Goal: Transaction & Acquisition: Purchase product/service

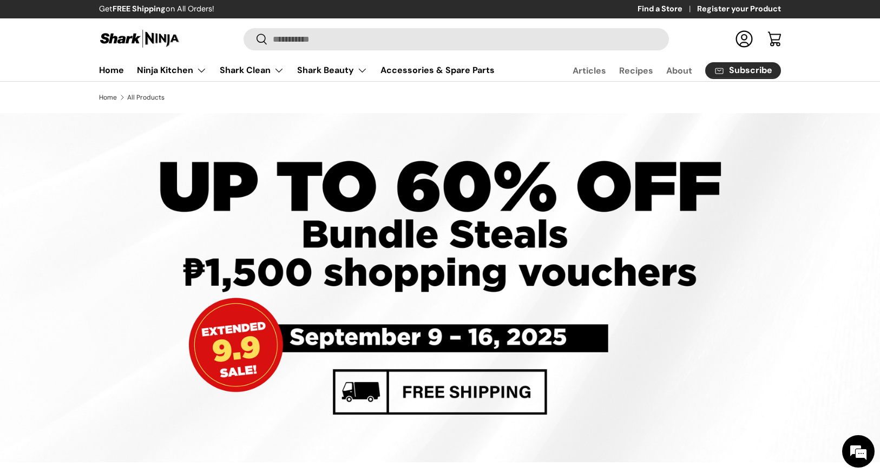
click at [663, 6] on link "Find a Store" at bounding box center [668, 9] width 60 height 12
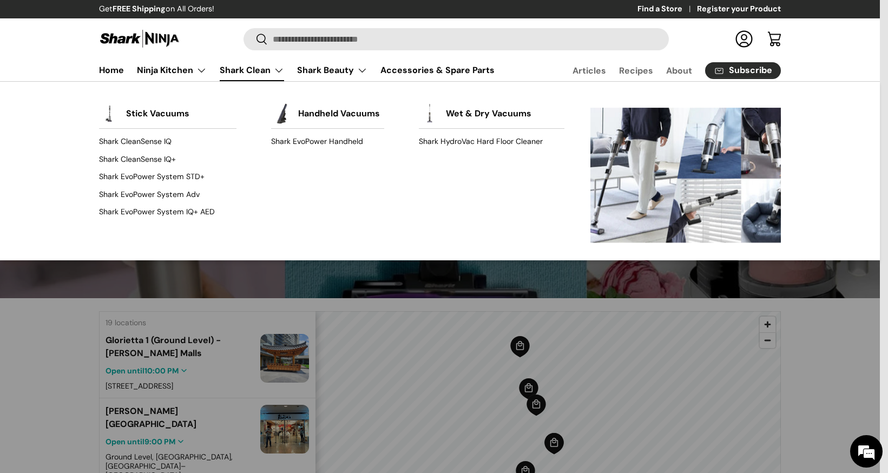
click at [251, 71] on link "Shark Clean" at bounding box center [252, 71] width 64 height 22
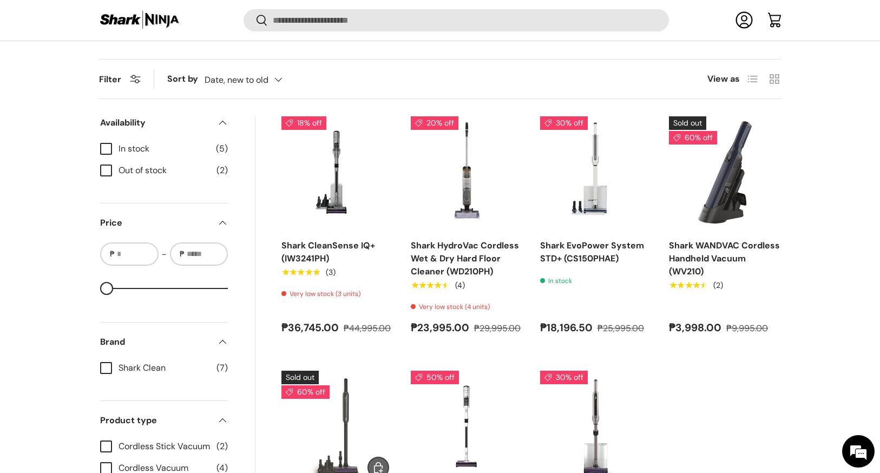
scroll to position [722, 0]
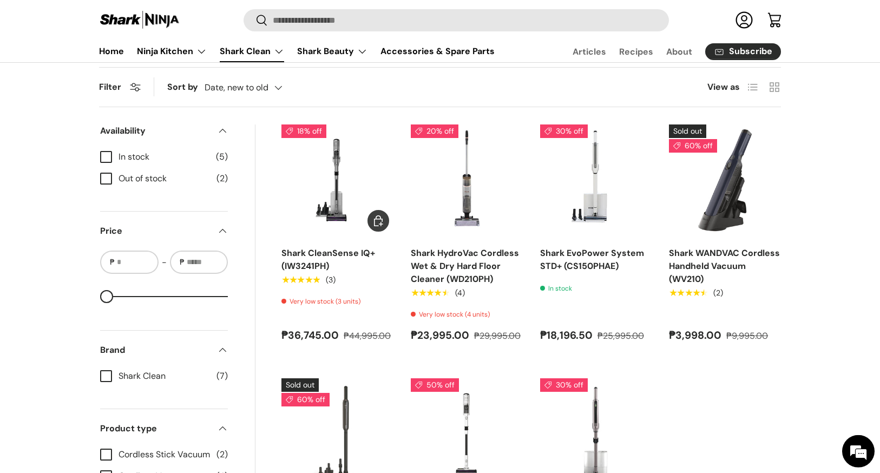
click at [325, 266] on link "Shark CleanSense IQ+ (IW3241PH)" at bounding box center [329, 259] width 94 height 24
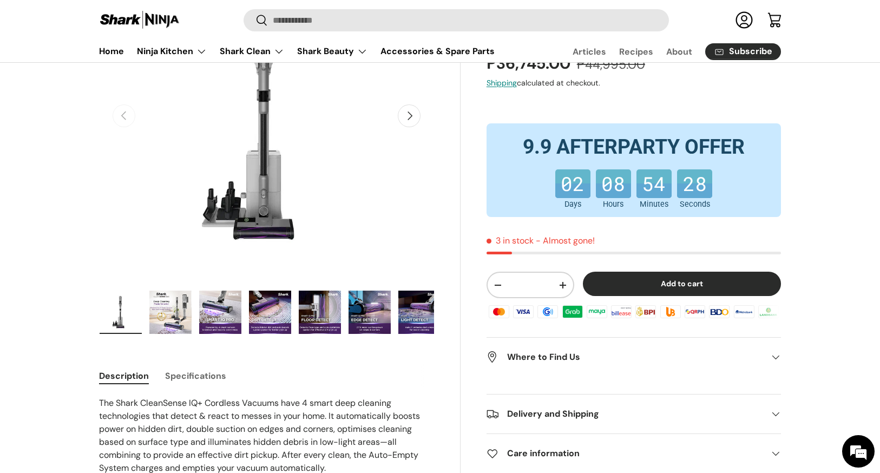
click at [222, 321] on img "Gallery Viewer" at bounding box center [220, 312] width 42 height 43
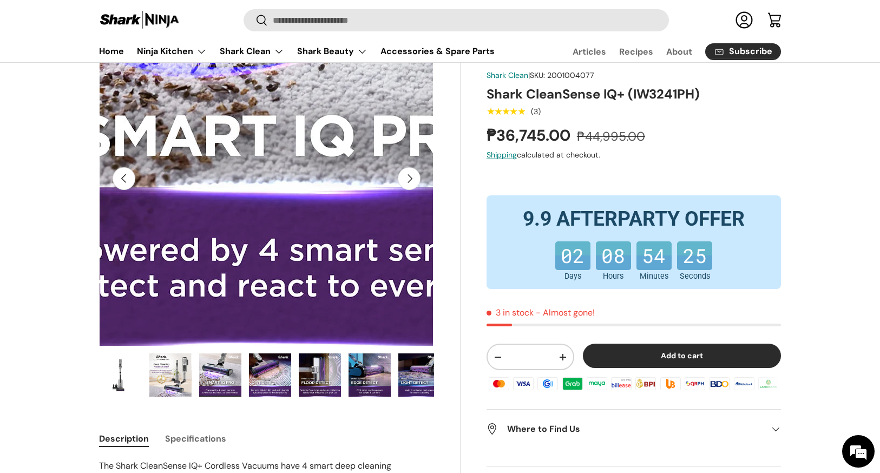
scroll to position [113, 0]
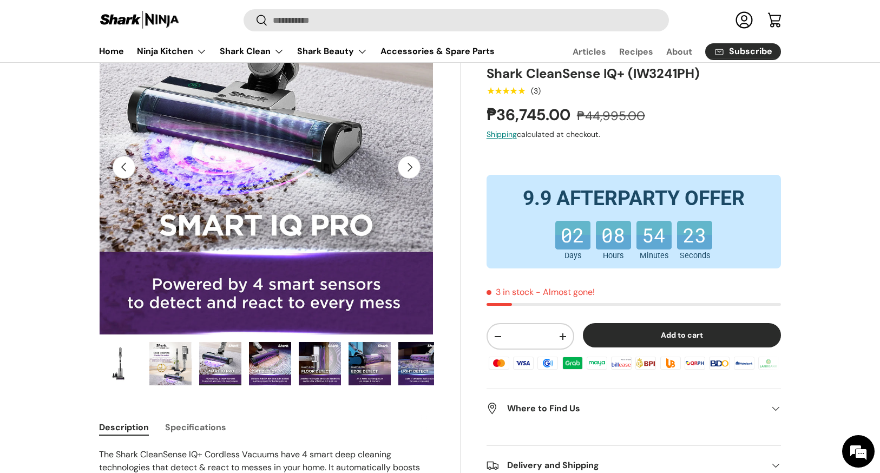
click at [425, 364] on img "Gallery Viewer" at bounding box center [419, 363] width 42 height 43
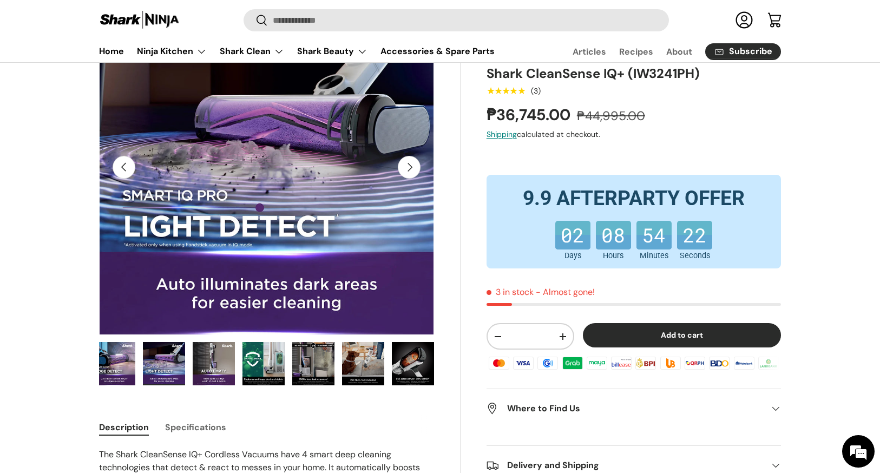
scroll to position [0, 256]
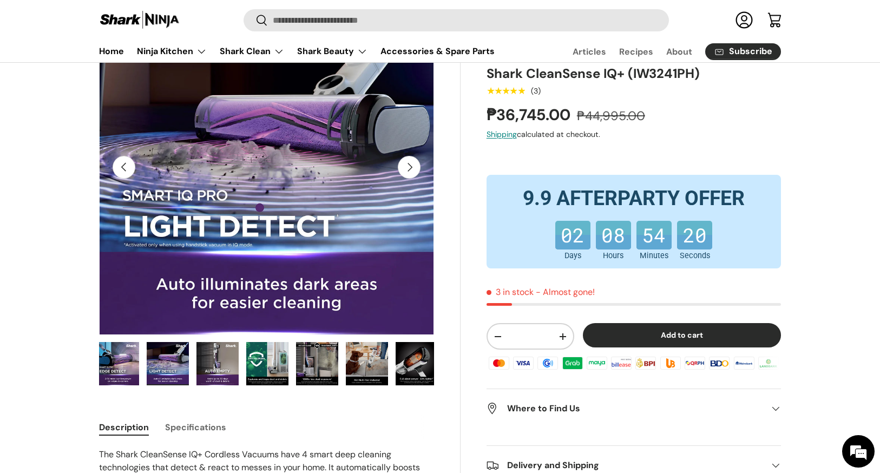
click at [314, 367] on img "Gallery Viewer" at bounding box center [317, 363] width 42 height 43
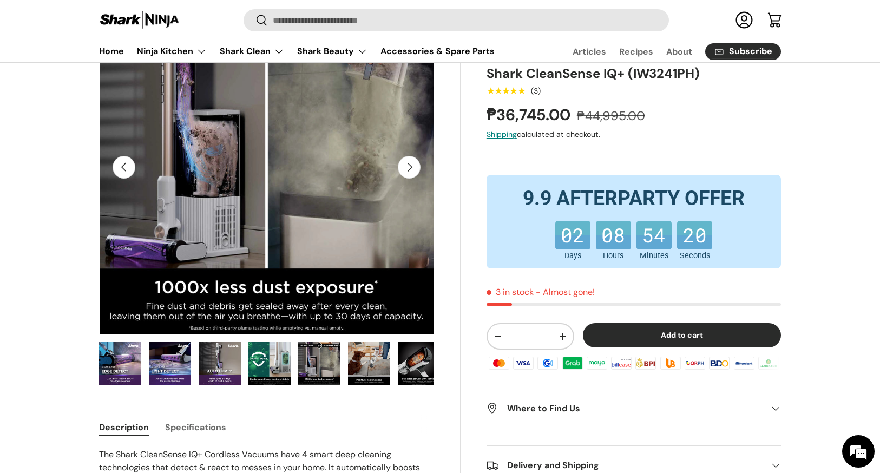
scroll to position [0, 249]
click at [403, 361] on img "Gallery Viewer" at bounding box center [419, 363] width 42 height 43
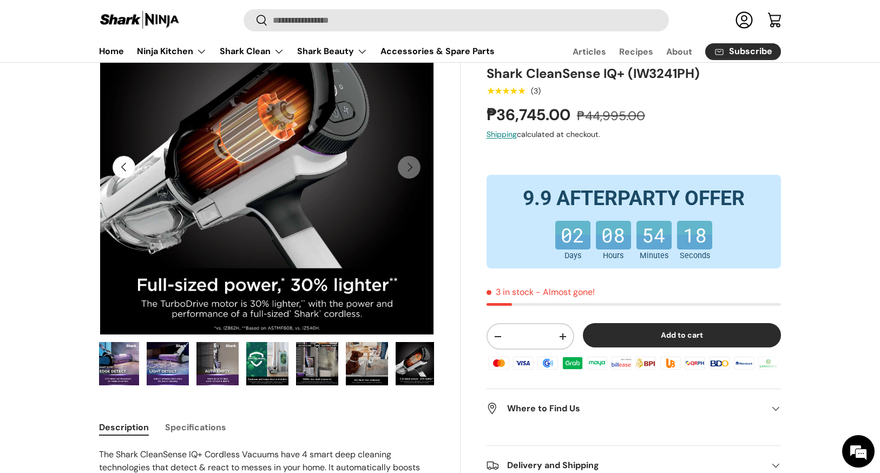
click at [403, 361] on img "Gallery Viewer" at bounding box center [417, 363] width 42 height 43
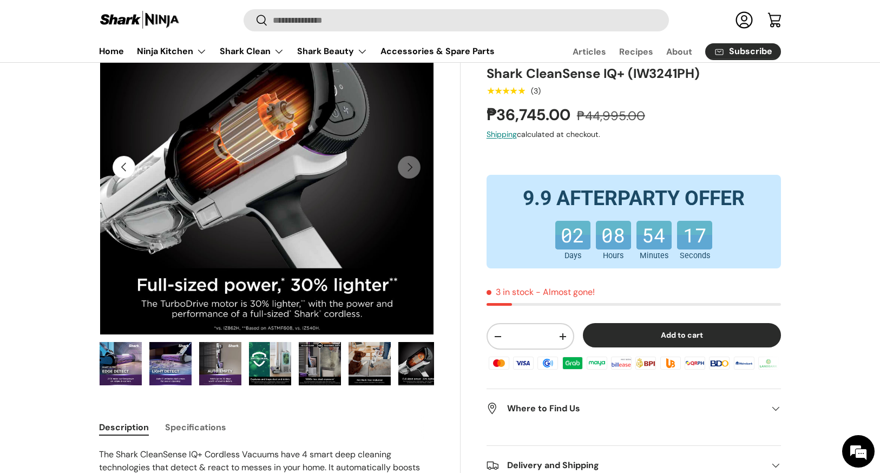
click at [114, 371] on img "Gallery Viewer" at bounding box center [121, 363] width 42 height 43
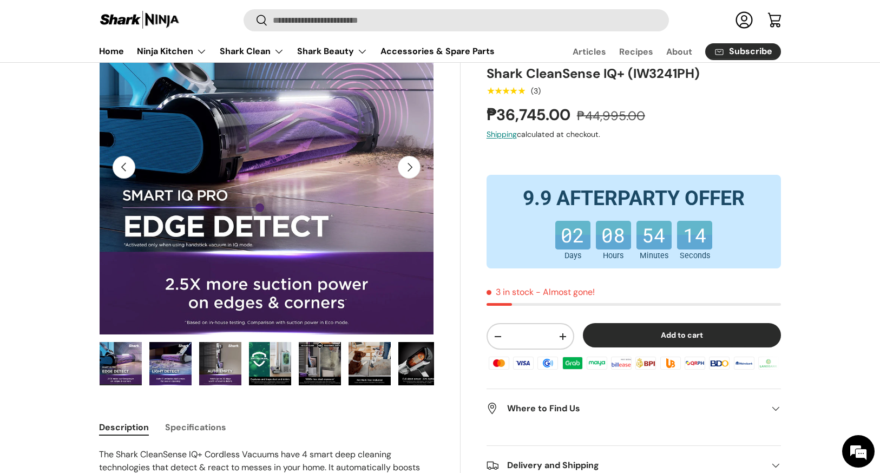
click at [126, 170] on button "Previous" at bounding box center [124, 167] width 23 height 23
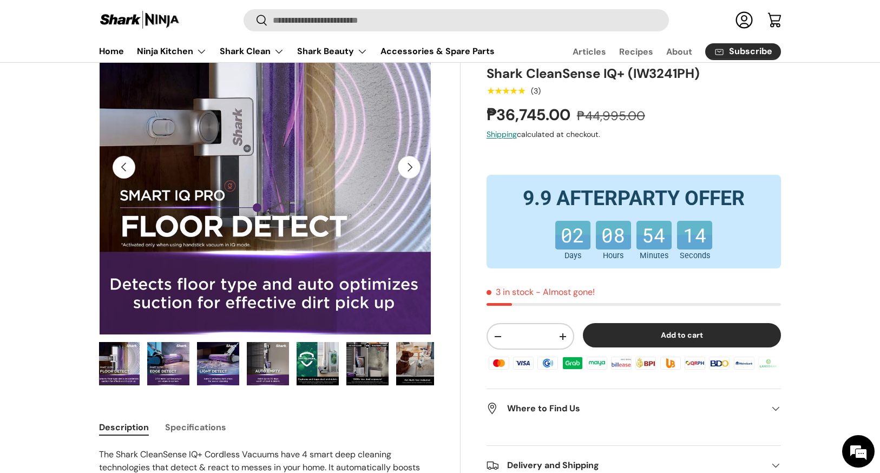
scroll to position [0, 199]
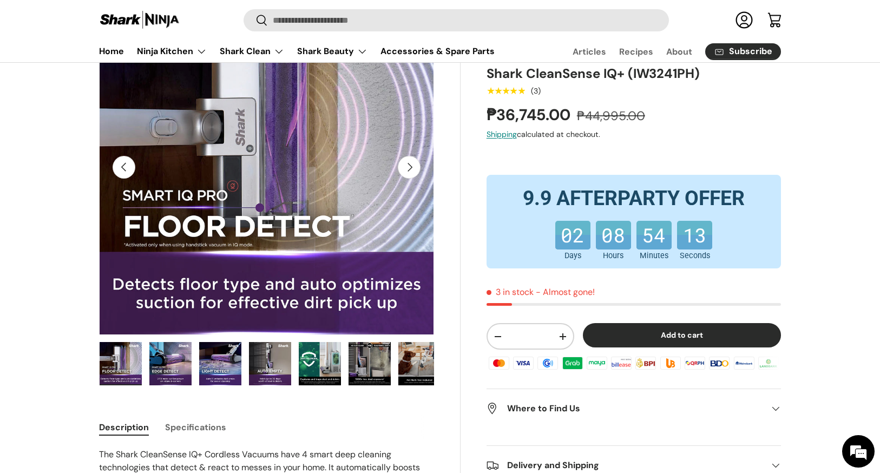
click at [127, 169] on button "Previous" at bounding box center [124, 167] width 23 height 23
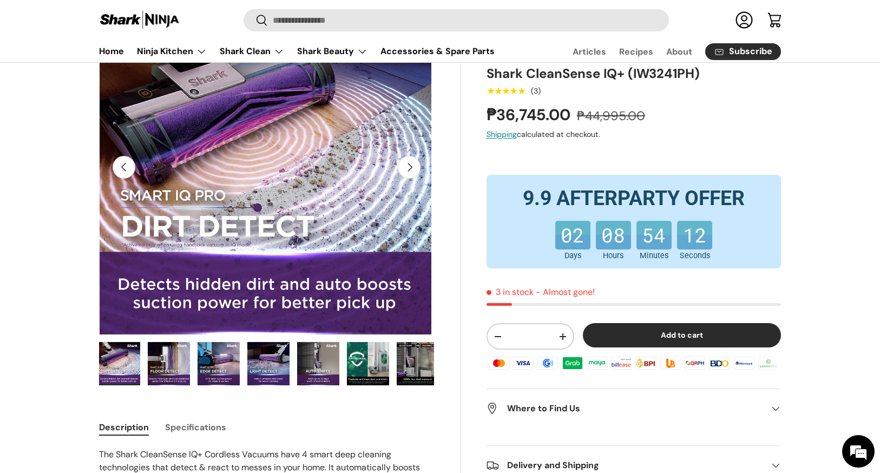
scroll to position [0, 149]
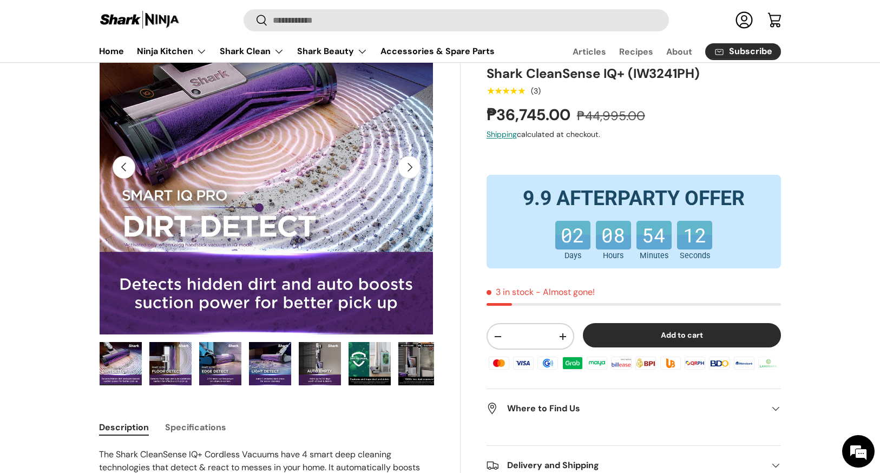
click at [127, 169] on button "Previous" at bounding box center [124, 167] width 23 height 23
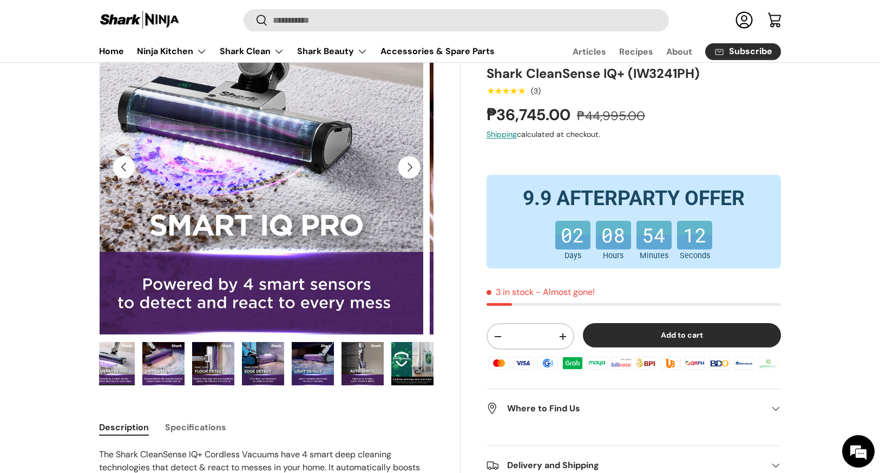
scroll to position [0, 681]
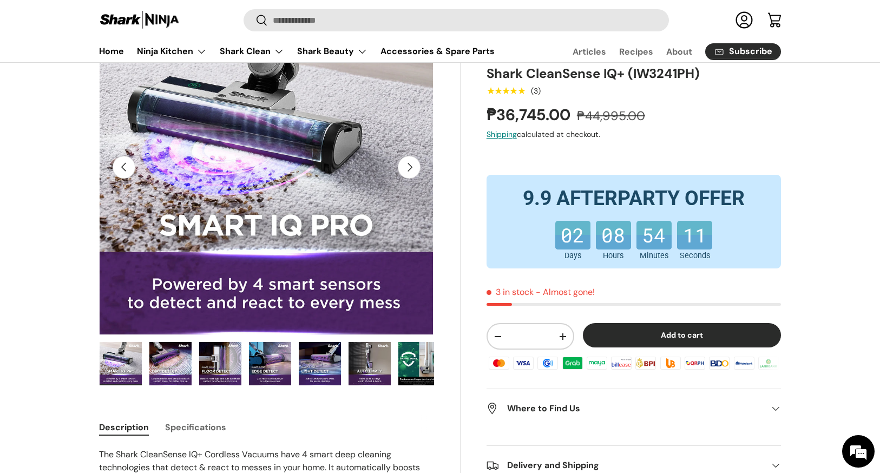
click at [127, 169] on button "Previous" at bounding box center [124, 167] width 23 height 23
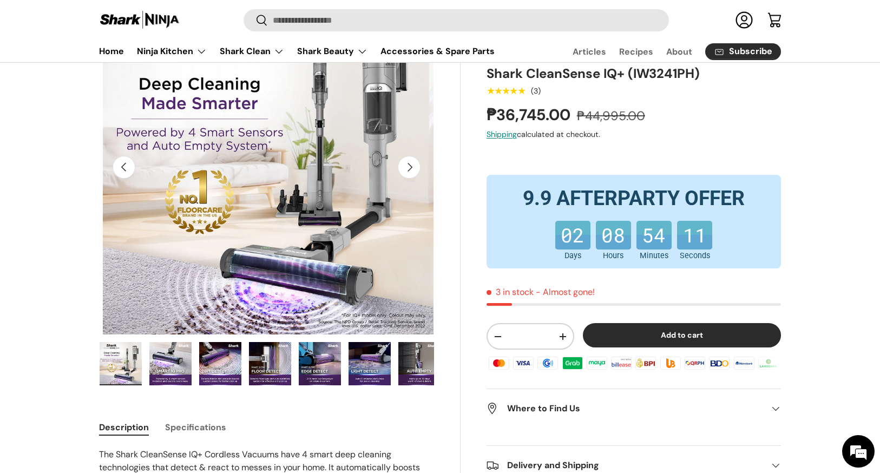
click at [127, 169] on button "Previous" at bounding box center [124, 167] width 23 height 23
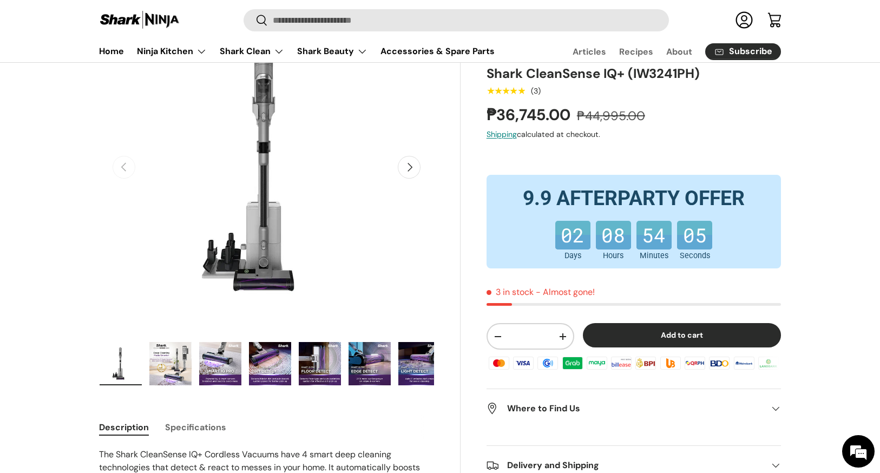
click at [115, 369] on img "Gallery Viewer" at bounding box center [121, 363] width 42 height 43
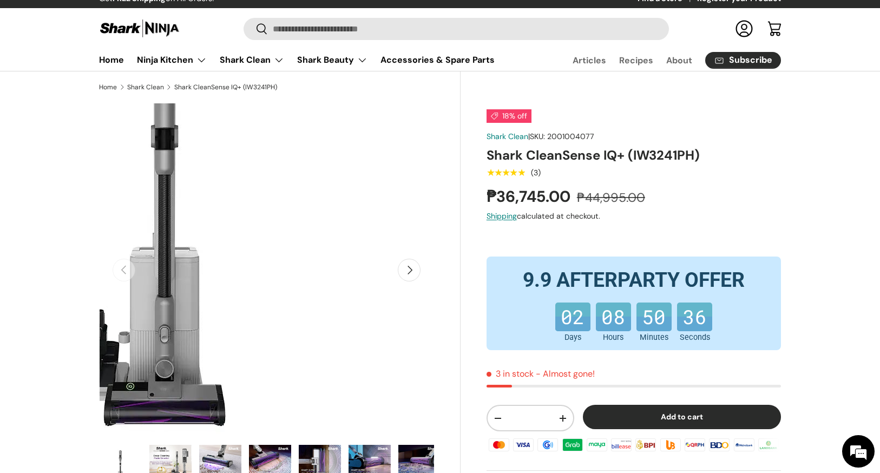
scroll to position [195, 0]
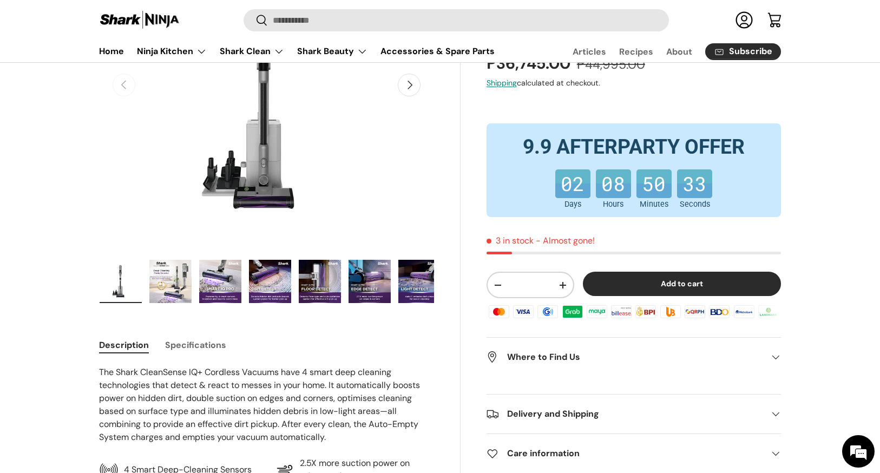
click at [664, 285] on button "Add to cart" at bounding box center [682, 284] width 198 height 24
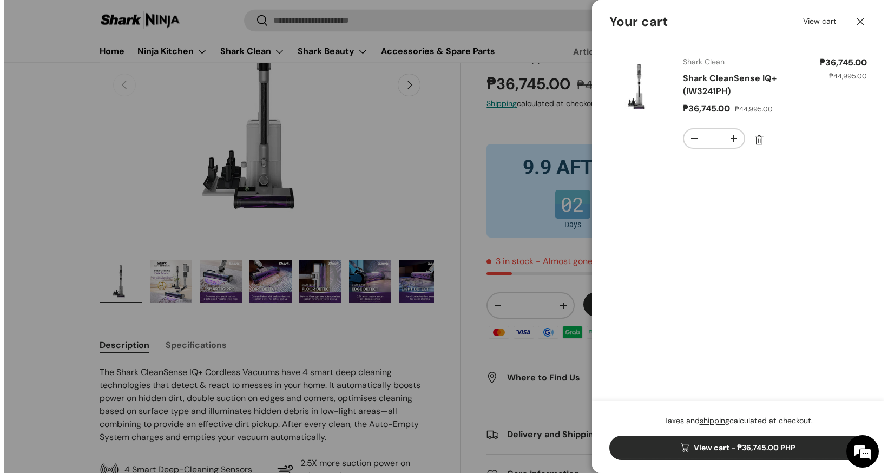
scroll to position [0, 0]
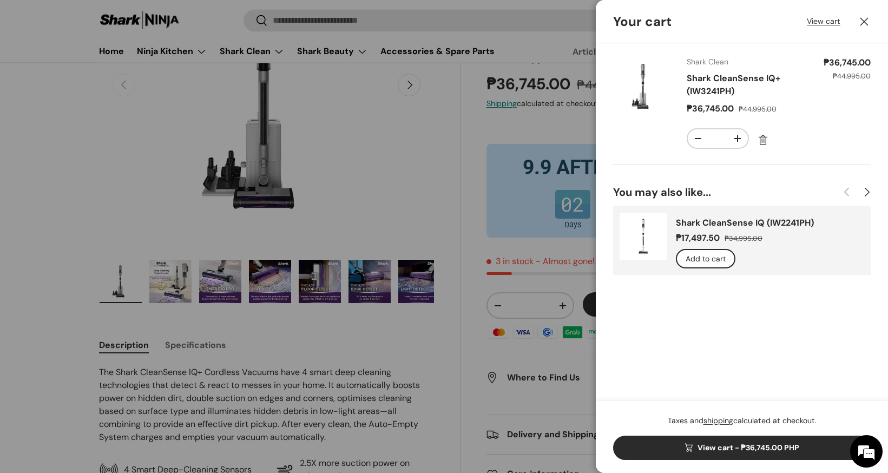
click at [300, 126] on div at bounding box center [444, 236] width 888 height 473
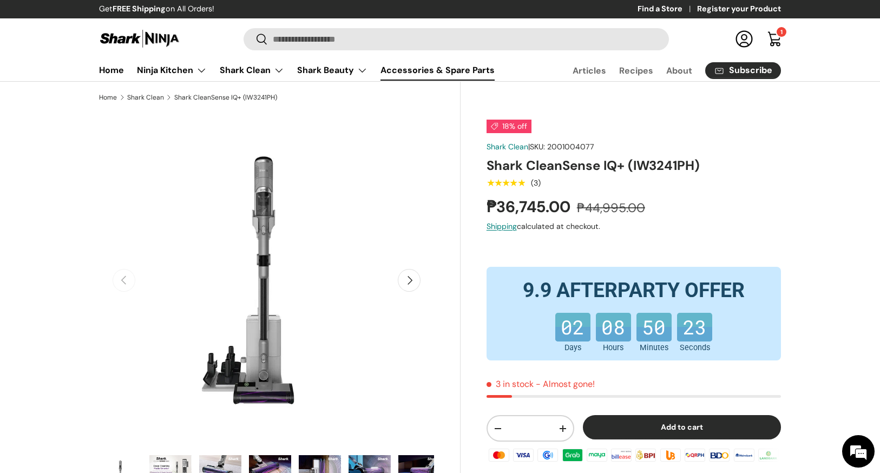
click at [454, 71] on link "Accessories & Spare Parts" at bounding box center [438, 70] width 114 height 21
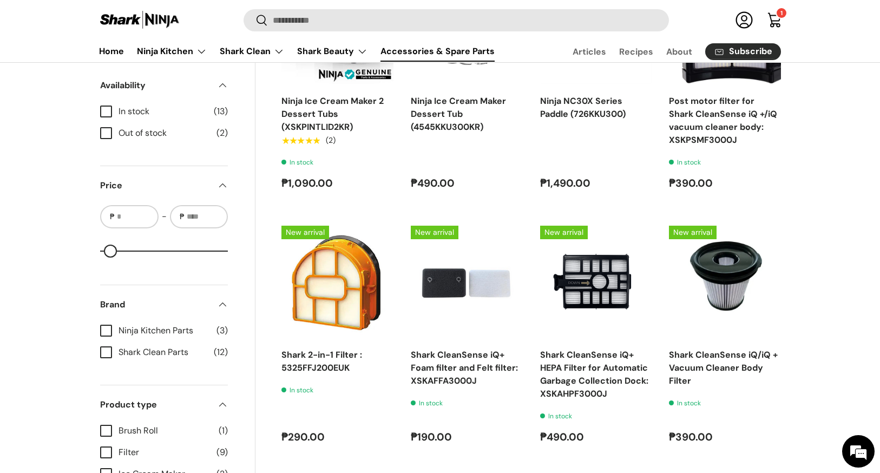
scroll to position [494, 0]
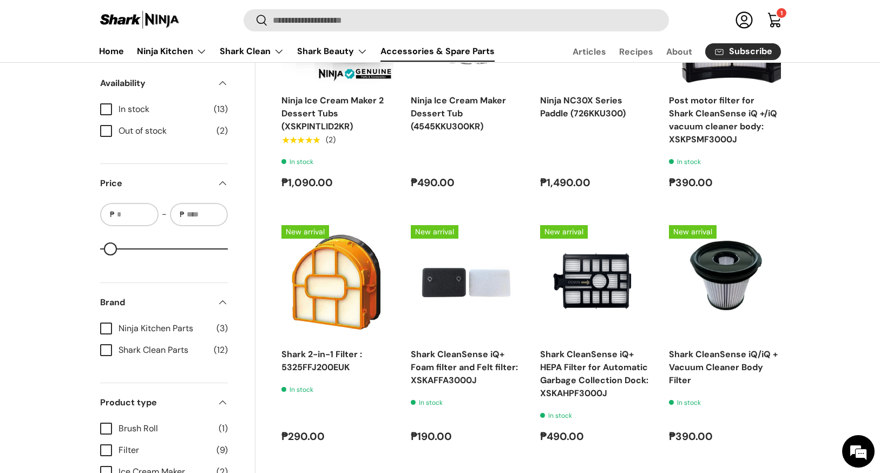
click at [109, 351] on label "Shark Clean Parts (12)" at bounding box center [164, 350] width 128 height 13
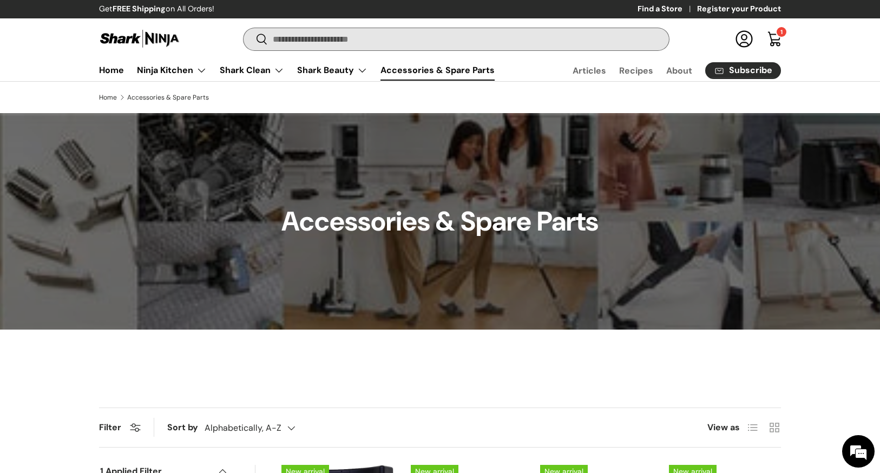
click at [396, 43] on input "Search" at bounding box center [457, 39] width 426 height 22
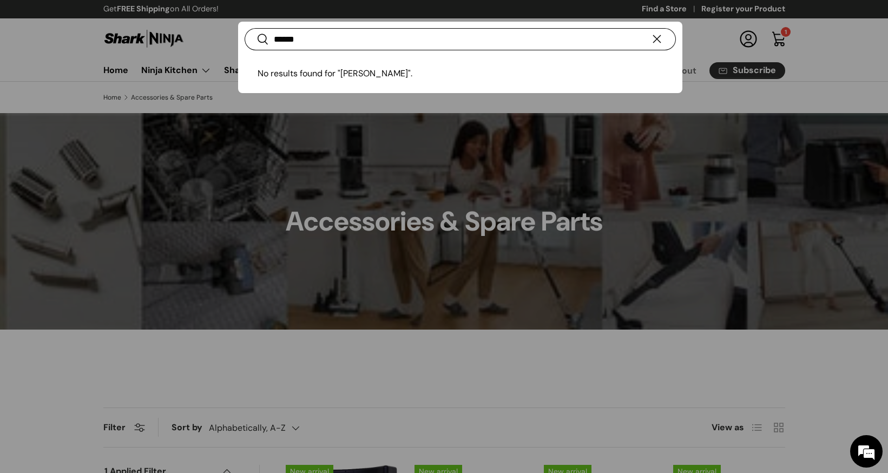
type input "******"
click at [245, 27] on button "Search" at bounding box center [257, 39] width 24 height 25
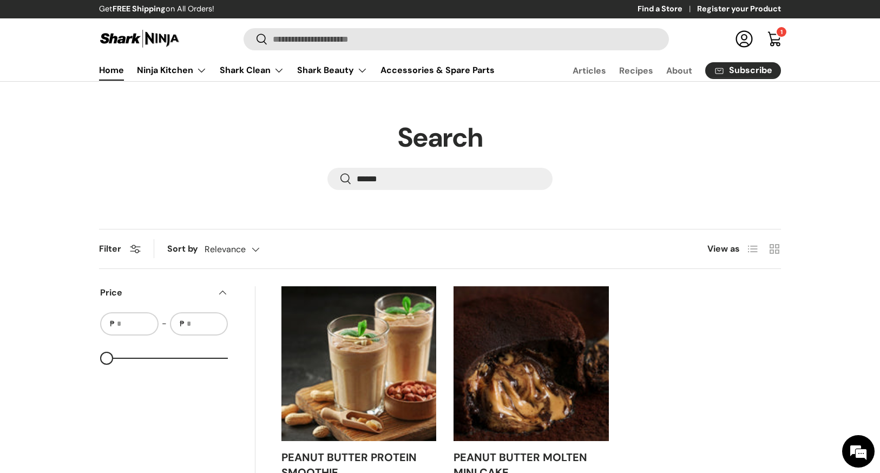
click at [117, 74] on link "Home" at bounding box center [111, 70] width 25 height 21
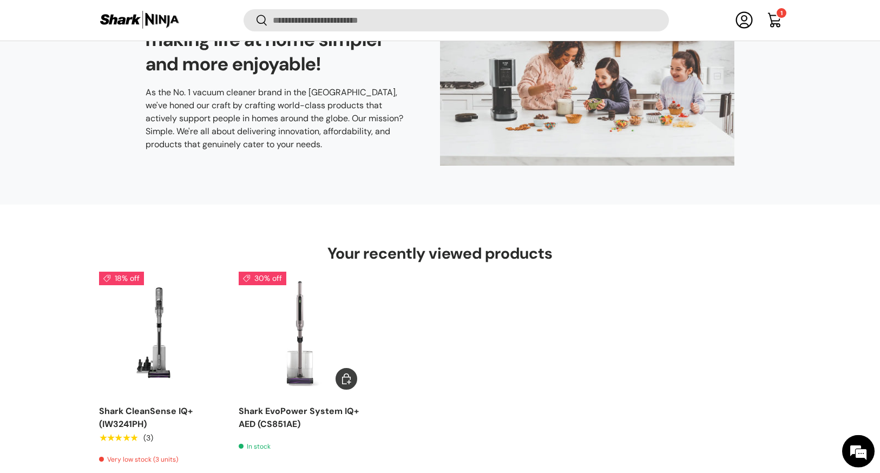
scroll to position [3333, 0]
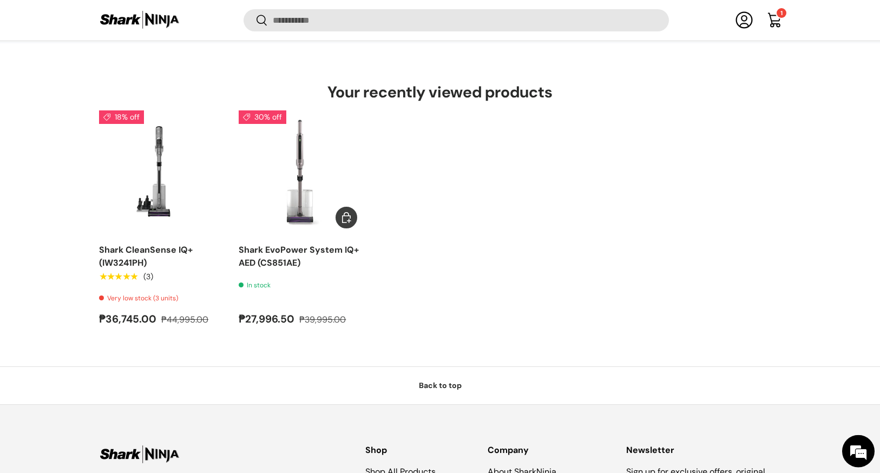
click at [0, 0] on img "Shark EvoPower System IQ+ AED (CS851AE)" at bounding box center [0, 0] width 0 height 0
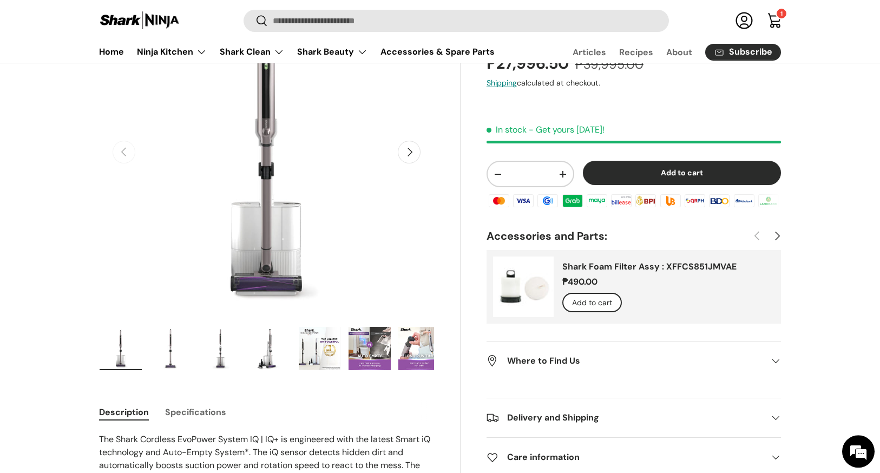
scroll to position [206, 0]
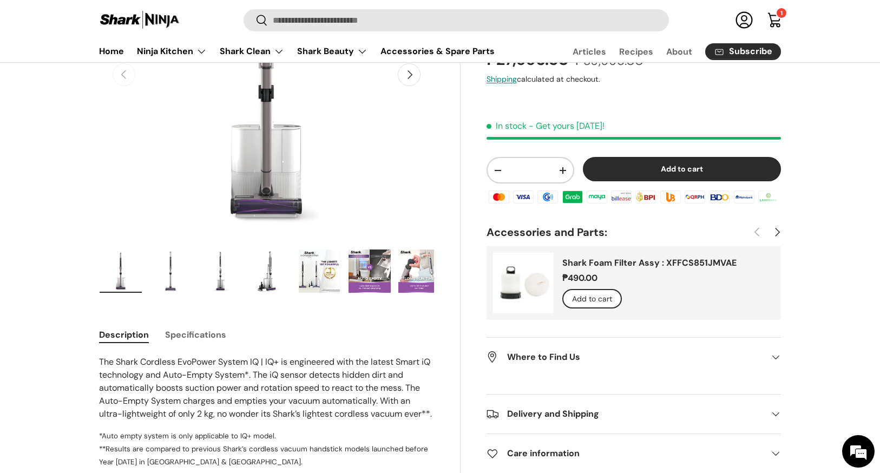
click at [181, 271] on img "Gallery Viewer" at bounding box center [170, 271] width 42 height 43
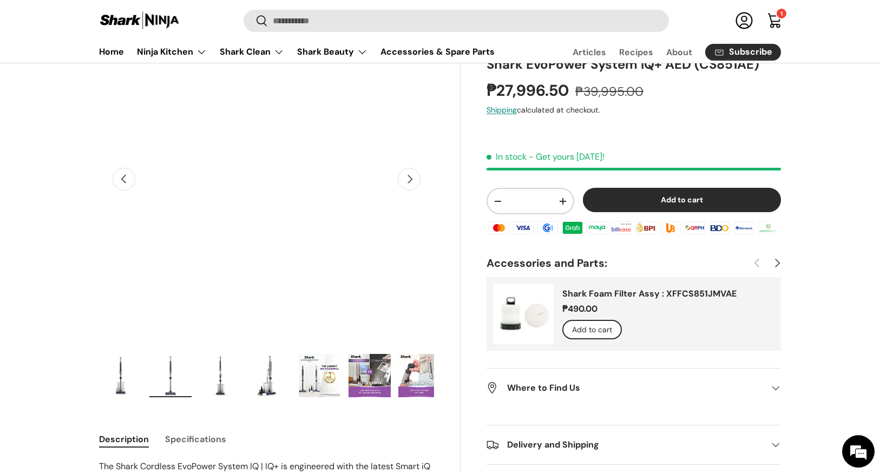
scroll to position [10, 0]
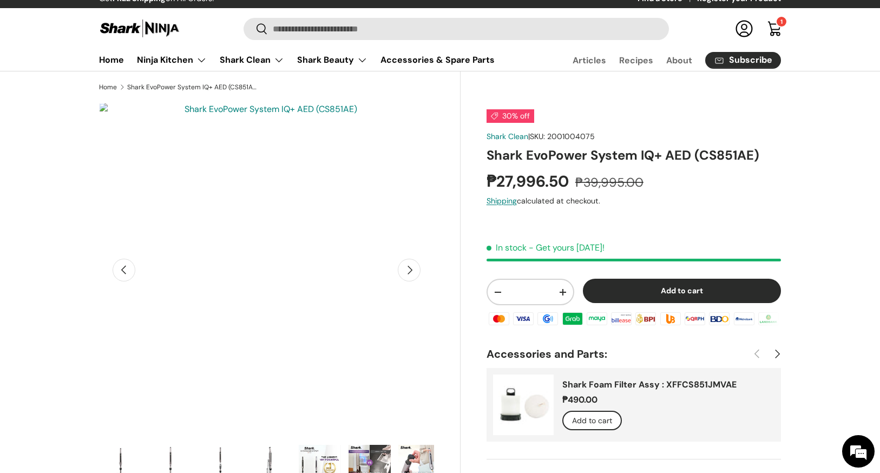
click at [218, 454] on img "Gallery Viewer" at bounding box center [220, 466] width 42 height 43
click at [313, 454] on img "Gallery Viewer" at bounding box center [320, 466] width 42 height 43
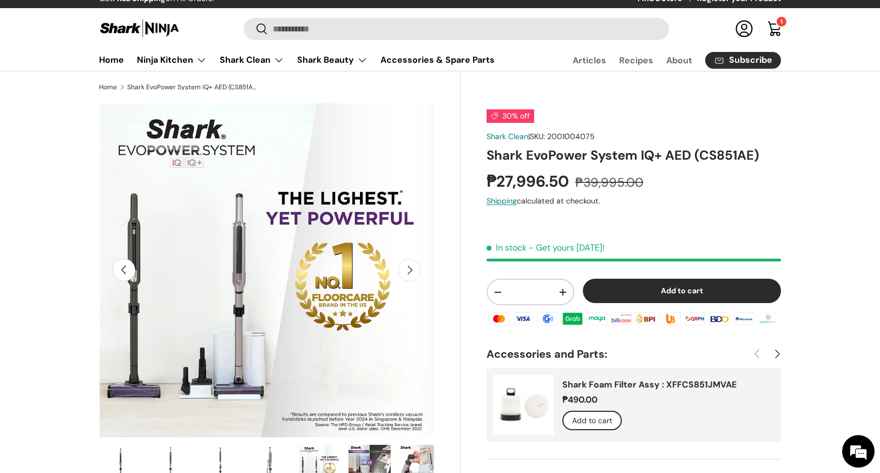
scroll to position [123, 0]
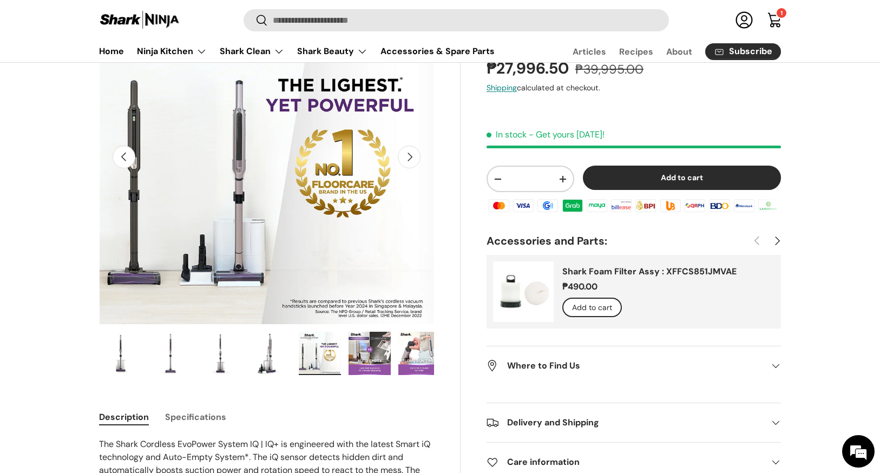
click at [363, 362] on img "Gallery Viewer" at bounding box center [370, 353] width 42 height 43
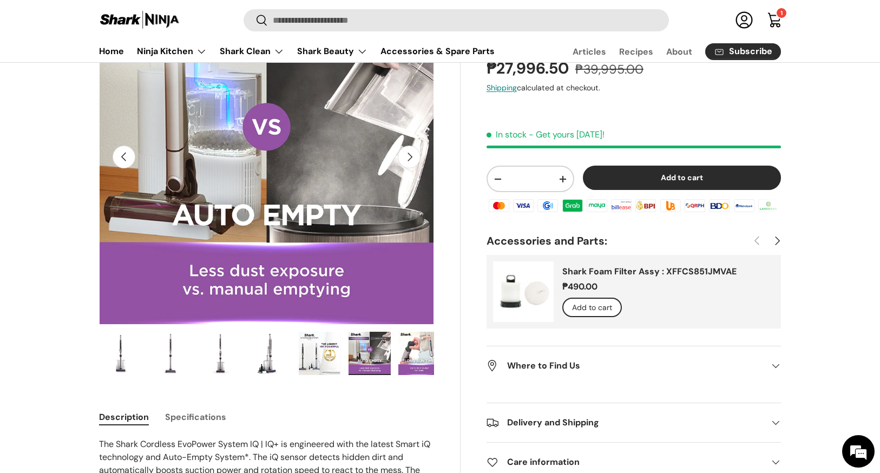
click at [403, 348] on img "Gallery Viewer" at bounding box center [419, 353] width 42 height 43
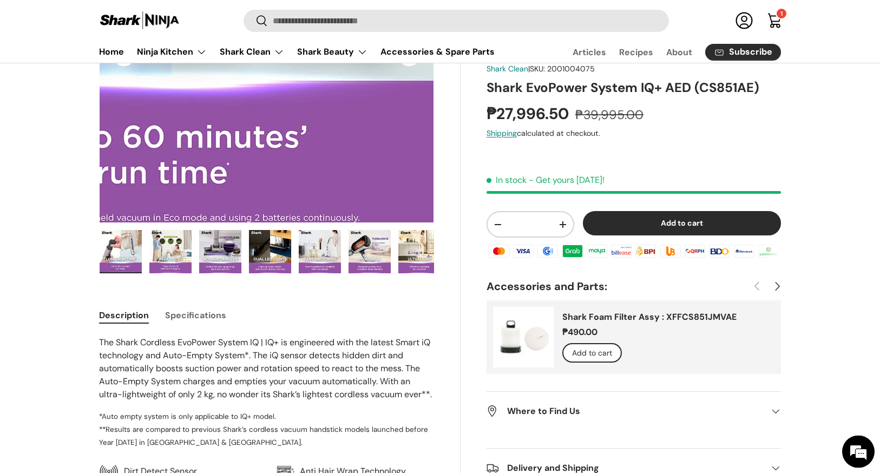
scroll to position [0, 0]
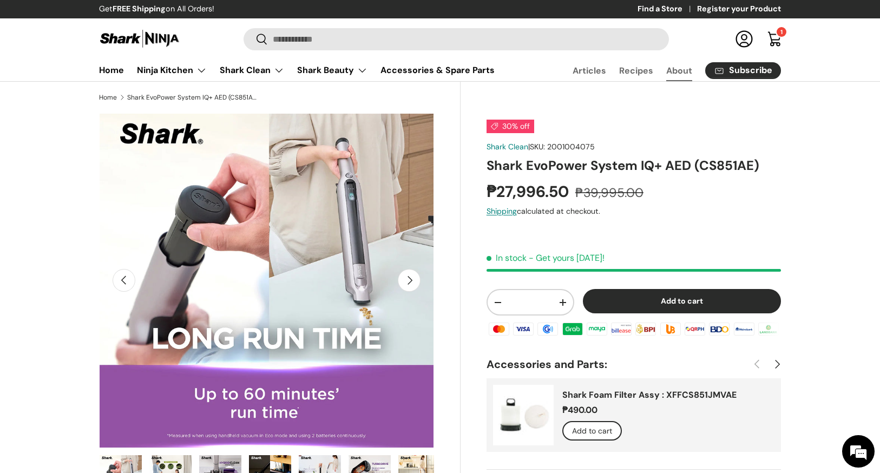
click at [682, 67] on link "About" at bounding box center [679, 70] width 26 height 21
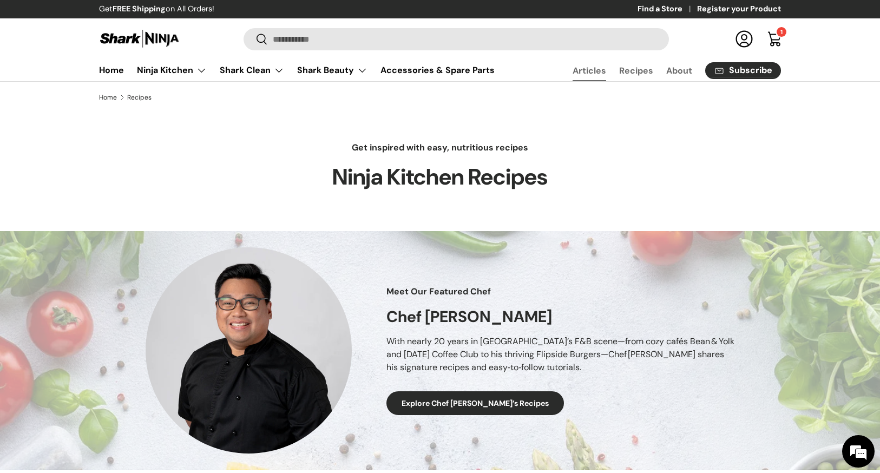
click at [590, 73] on link "Articles" at bounding box center [590, 70] width 34 height 21
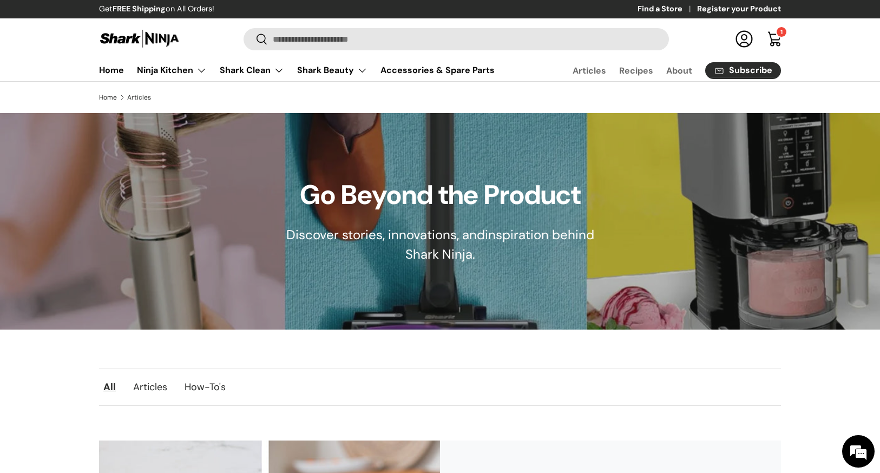
click at [774, 36] on link "Cart 1 1 item" at bounding box center [775, 39] width 24 height 24
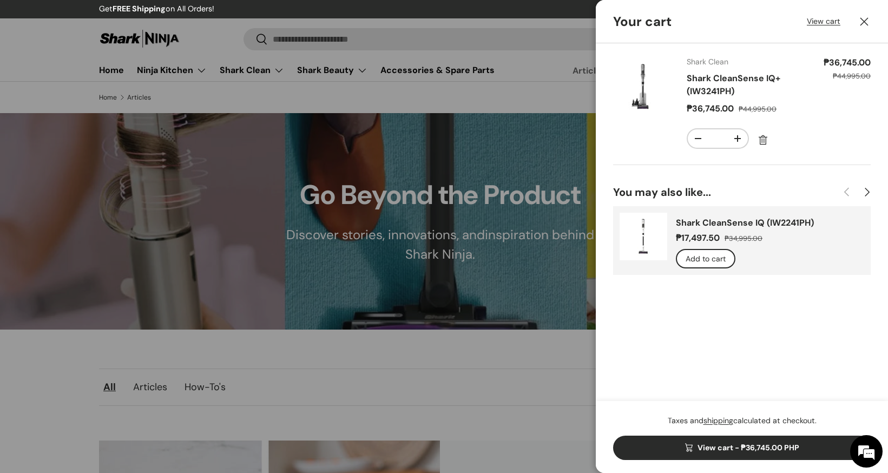
click at [732, 447] on link "View cart - ₱36,745.00 PHP" at bounding box center [742, 448] width 258 height 24
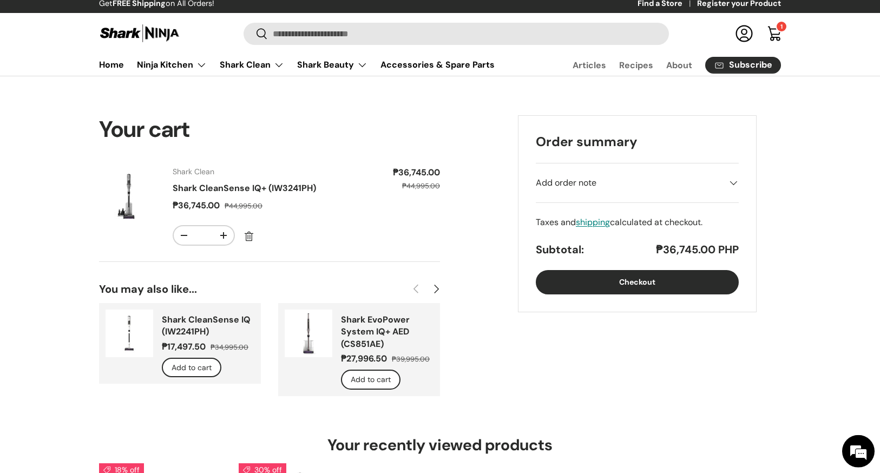
scroll to position [10, 0]
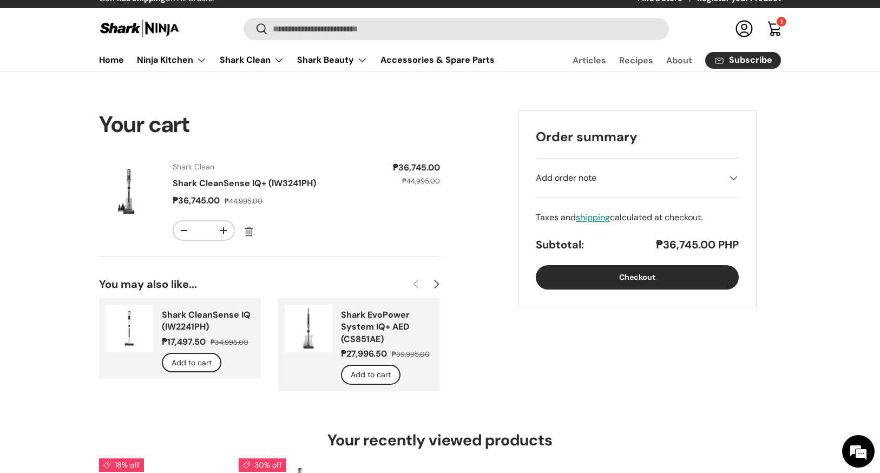
click at [634, 275] on button "Checkout" at bounding box center [637, 277] width 203 height 24
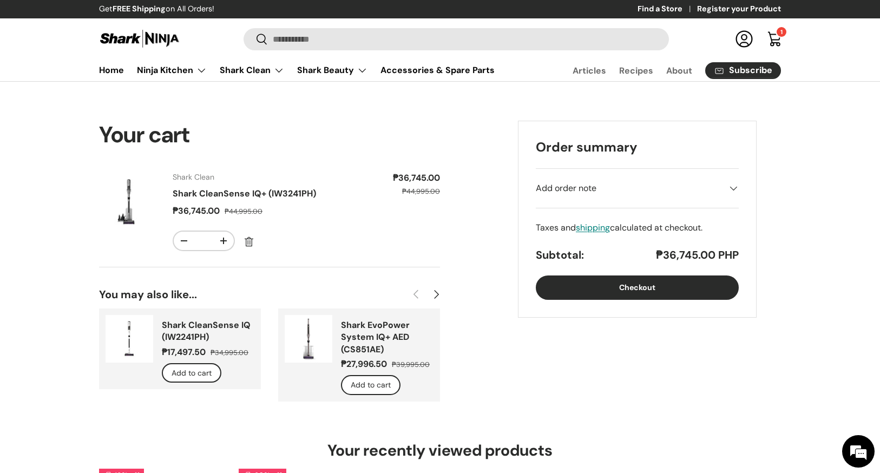
click at [187, 192] on link "Shark CleanSense IQ+ (IW3241PH)" at bounding box center [244, 193] width 143 height 11
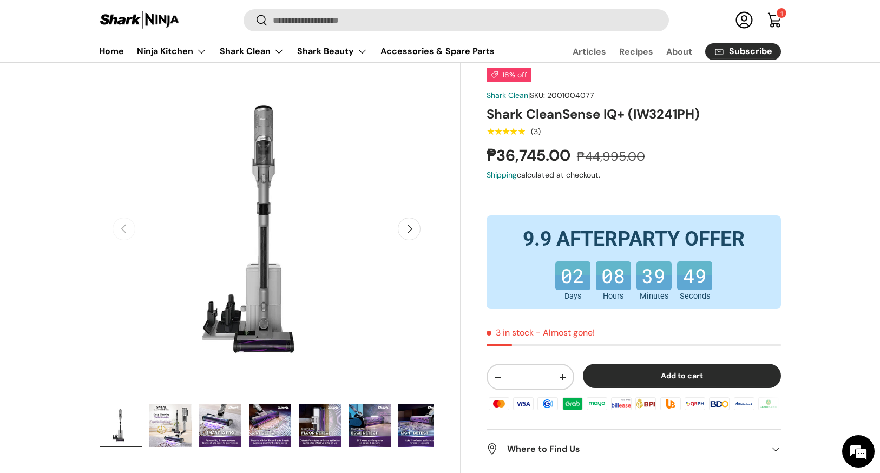
scroll to position [51, 0]
click at [188, 436] on img "Gallery Viewer" at bounding box center [170, 425] width 42 height 43
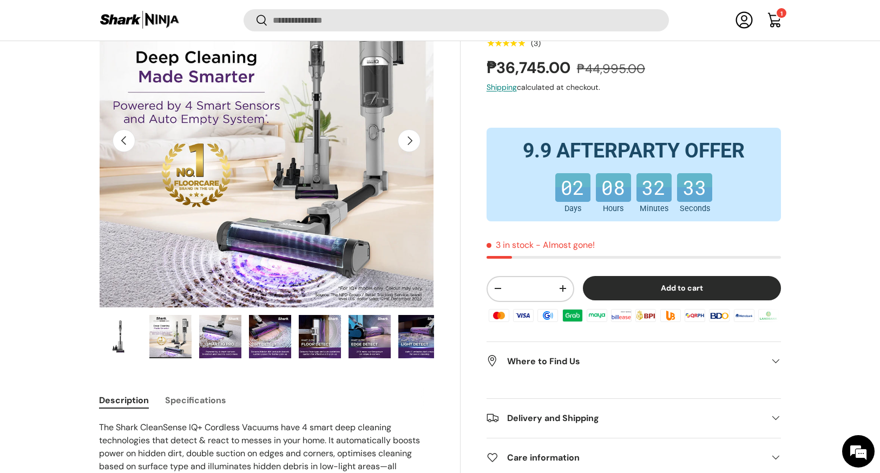
scroll to position [141, 0]
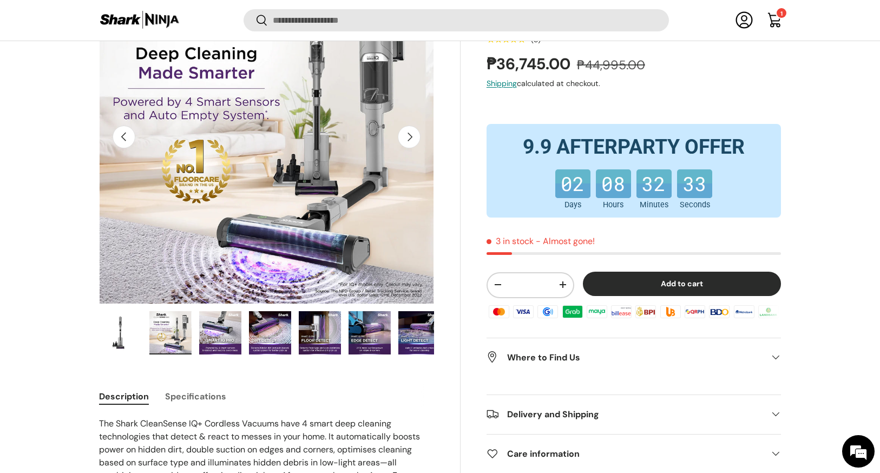
click at [775, 351] on div "Where to Find Us" at bounding box center [634, 357] width 295 height 13
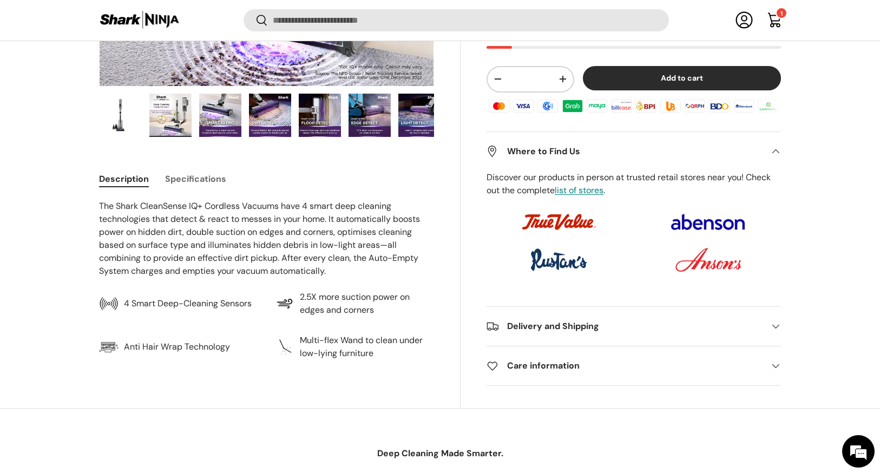
scroll to position [378, 0]
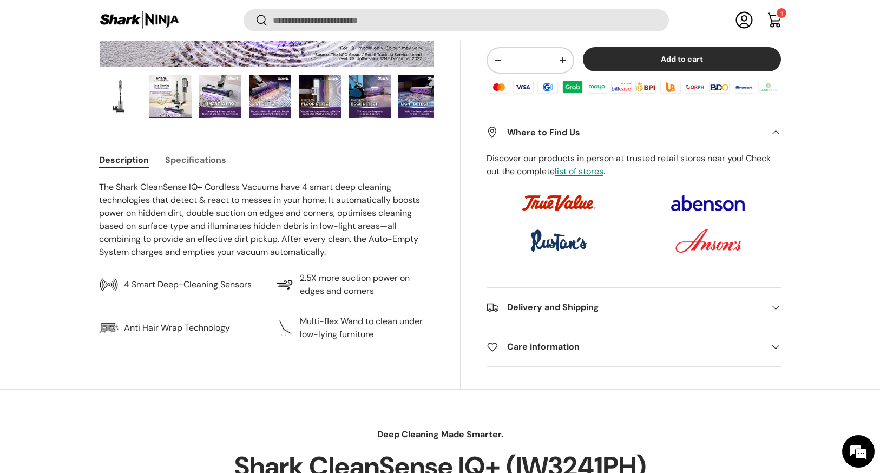
click at [710, 246] on img at bounding box center [708, 240] width 113 height 25
click at [579, 173] on link "list of stores" at bounding box center [579, 171] width 49 height 11
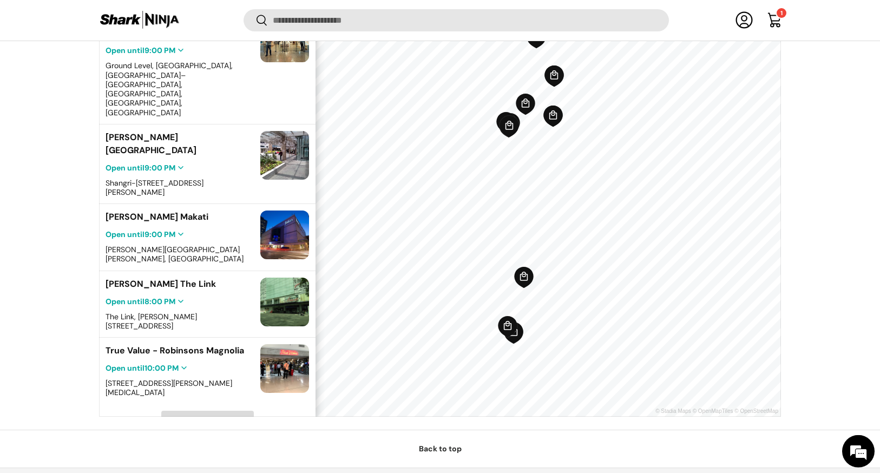
click at [213, 416] on span "Load More" at bounding box center [207, 420] width 36 height 9
